Goal: Navigation & Orientation: Find specific page/section

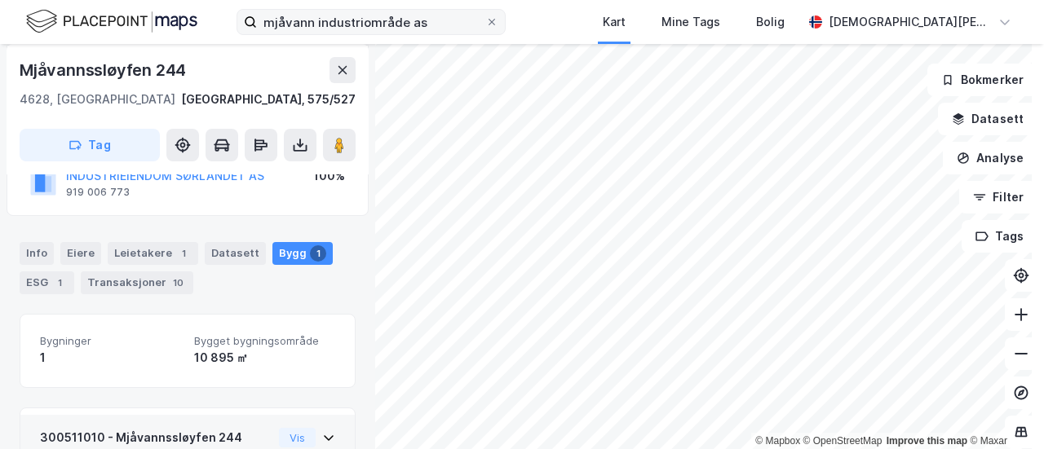
scroll to position [275, 0]
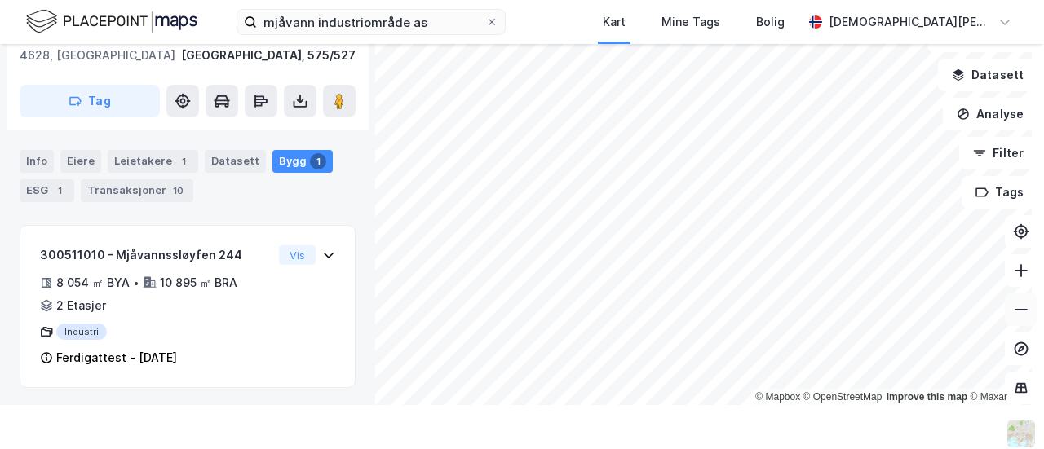
click at [1013, 307] on icon at bounding box center [1021, 310] width 16 height 16
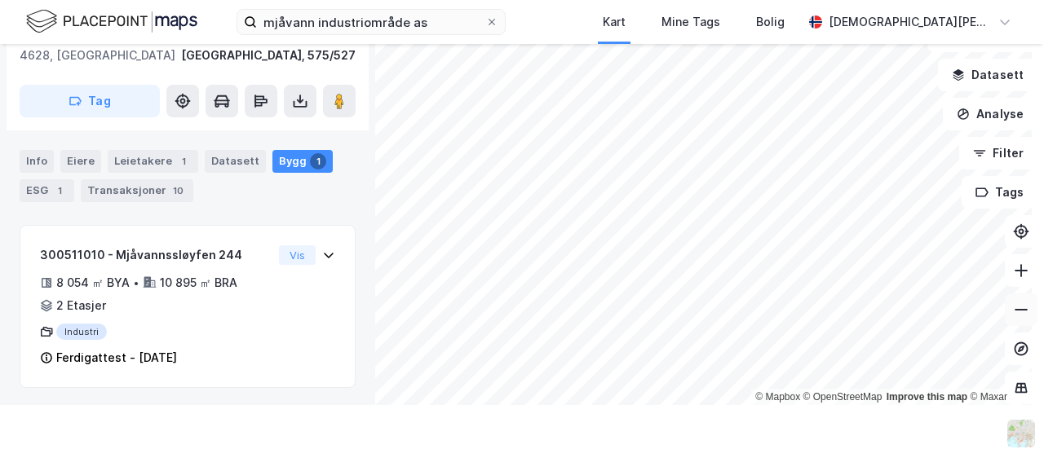
click at [1013, 307] on icon at bounding box center [1021, 310] width 16 height 16
click at [1013, 275] on icon at bounding box center [1021, 271] width 16 height 16
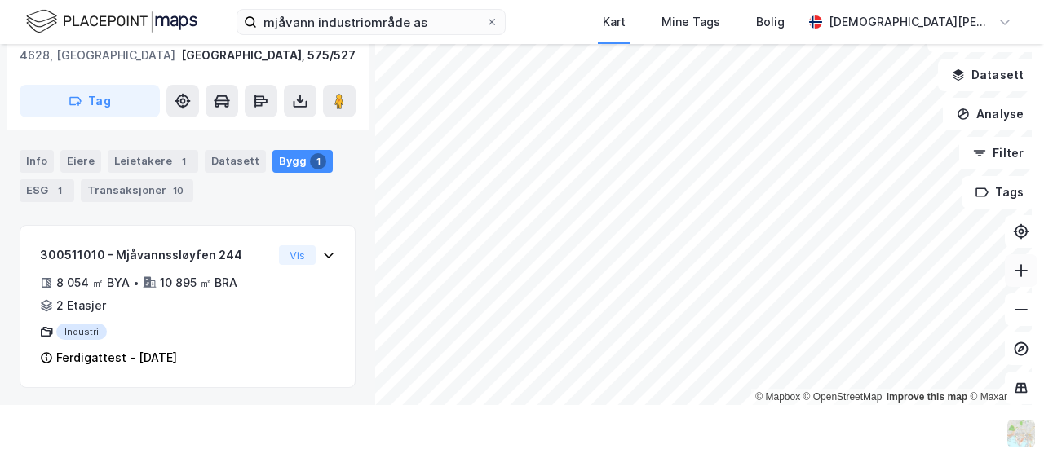
click at [1013, 275] on icon at bounding box center [1021, 271] width 16 height 16
click at [1013, 265] on icon at bounding box center [1021, 271] width 16 height 16
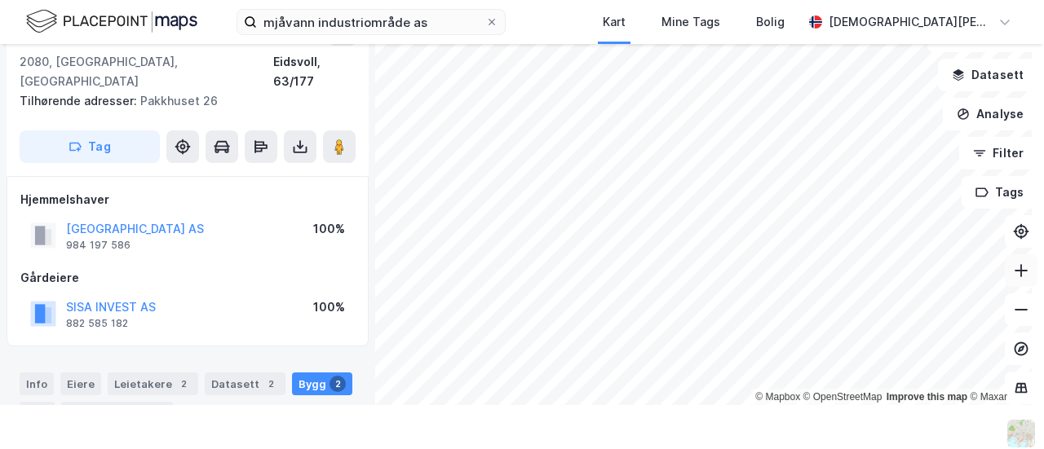
scroll to position [275, 0]
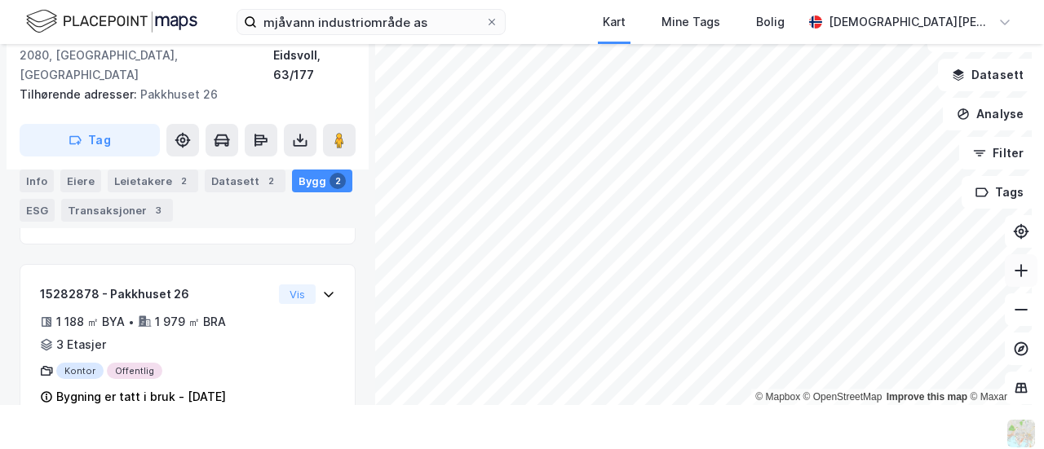
click at [1021, 268] on button at bounding box center [1021, 271] width 33 height 33
